Goal: Task Accomplishment & Management: Manage account settings

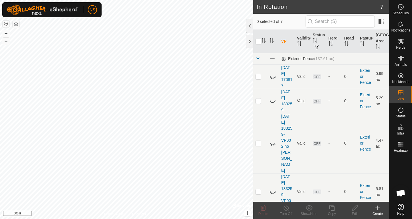
scroll to position [347, 0]
click at [401, 62] on es-animals-svg-icon at bounding box center [400, 58] width 10 height 9
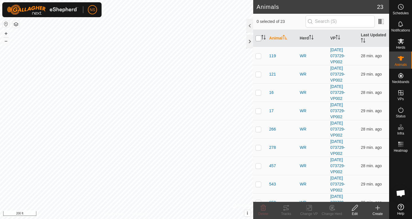
click at [257, 39] on input "checkbox" at bounding box center [258, 38] width 6 height 6
checkbox input "true"
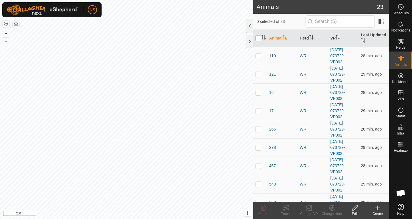
checkbox input "true"
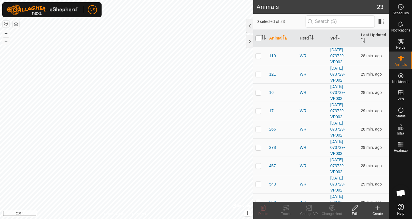
checkbox input "true"
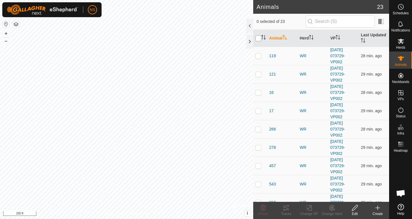
checkbox input "true"
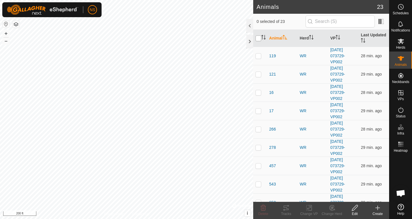
checkbox input "true"
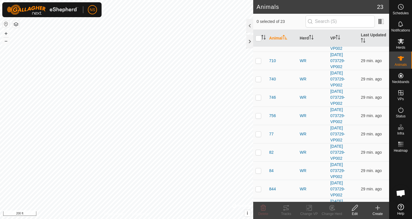
scroll to position [266, 0]
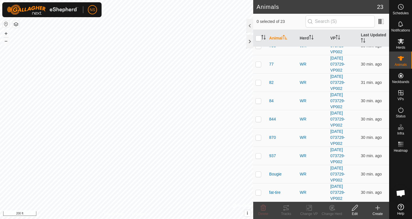
click at [402, 194] on span "Open chat" at bounding box center [400, 194] width 9 height 8
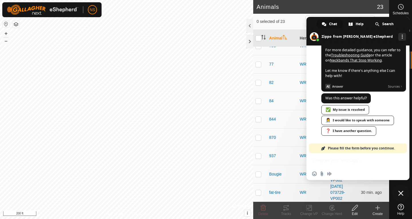
click at [288, 23] on span "0 selected of 23" at bounding box center [280, 22] width 49 height 6
click at [403, 193] on span "Close chat" at bounding box center [400, 192] width 17 height 17
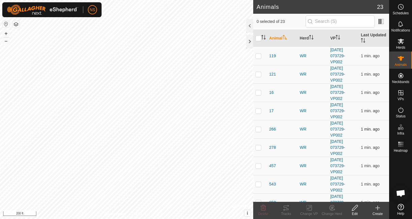
scroll to position [347, 0]
